Goal: Task Accomplishment & Management: Manage account settings

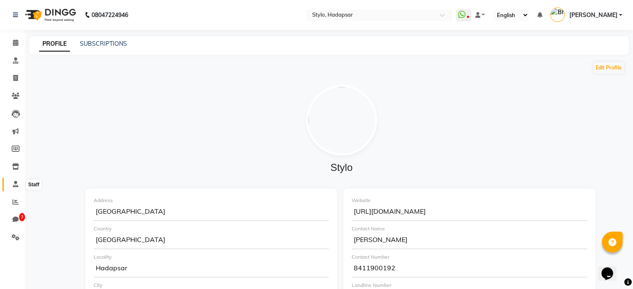
click at [15, 186] on icon at bounding box center [15, 184] width 5 height 6
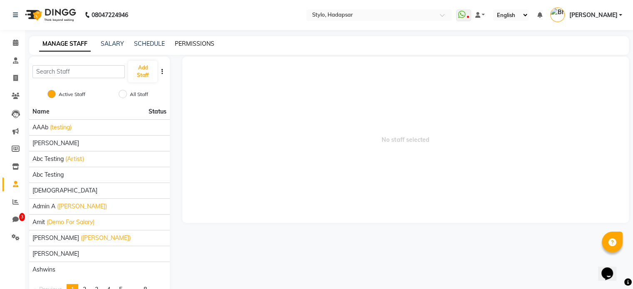
click at [185, 43] on link "PERMISSIONS" at bounding box center [195, 43] width 40 height 7
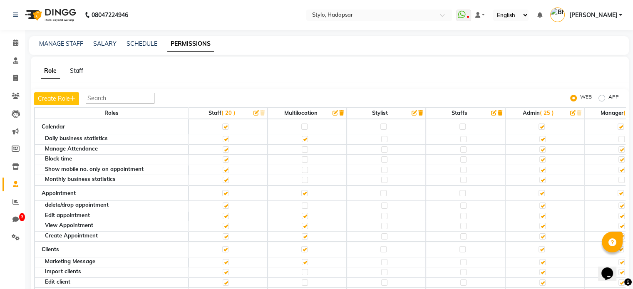
click at [608, 97] on label "APP" at bounding box center [613, 98] width 10 height 10
click at [602, 97] on input "APP" at bounding box center [603, 98] width 6 height 6
radio input "true"
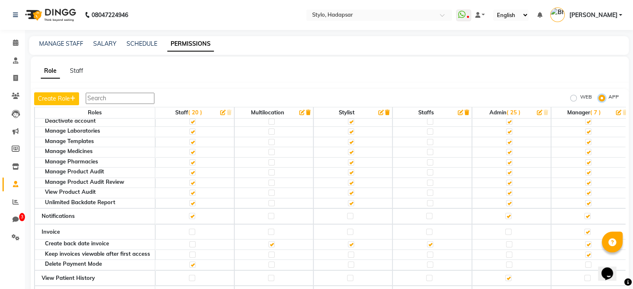
scroll to position [353, 0]
